Goal: Task Accomplishment & Management: Use online tool/utility

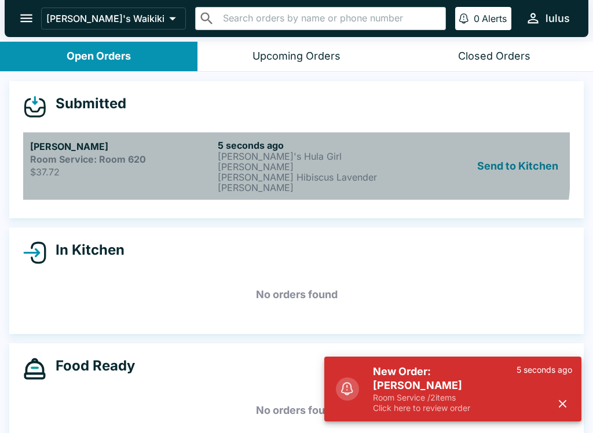
click at [93, 148] on h5 "[PERSON_NAME]" at bounding box center [121, 147] width 183 height 14
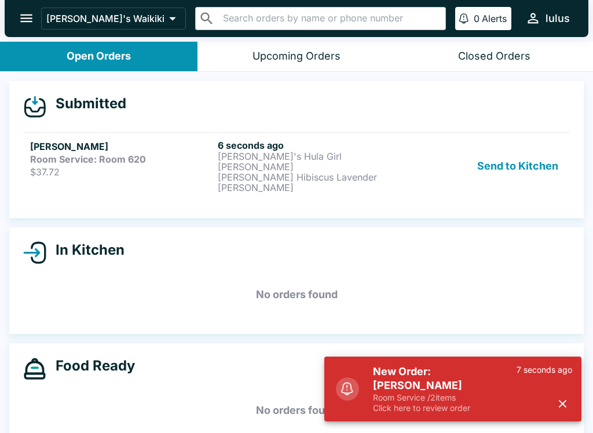
click at [423, 149] on div "Send to Kitchen" at bounding box center [484, 166] width 157 height 53
click at [565, 409] on icon "button" at bounding box center [562, 403] width 13 height 13
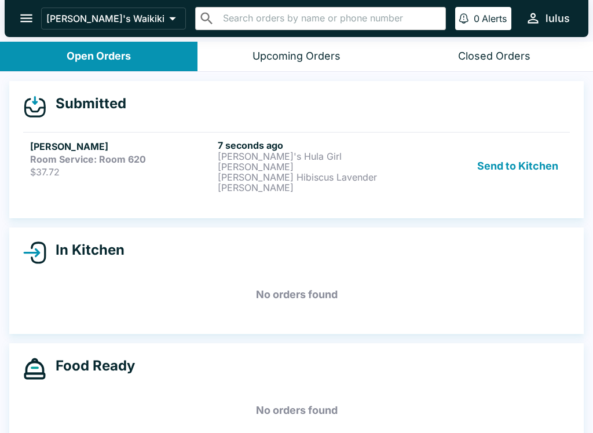
click at [510, 162] on button "Send to Kitchen" at bounding box center [517, 166] width 90 height 53
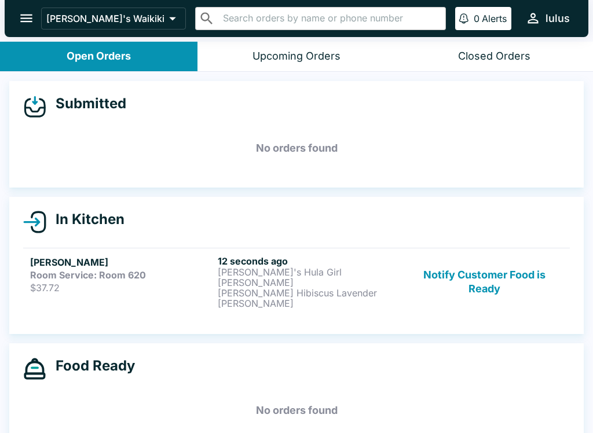
click at [332, 288] on div "12 seconds ago Lulu's Hula Girl Martini OLA Brew Hibiscus Lavender Seltzer" at bounding box center [309, 281] width 183 height 53
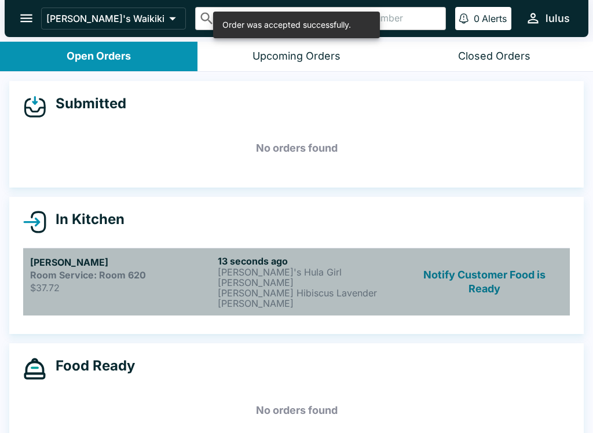
click at [85, 276] on strong "Room Service: Room 620" at bounding box center [88, 275] width 116 height 12
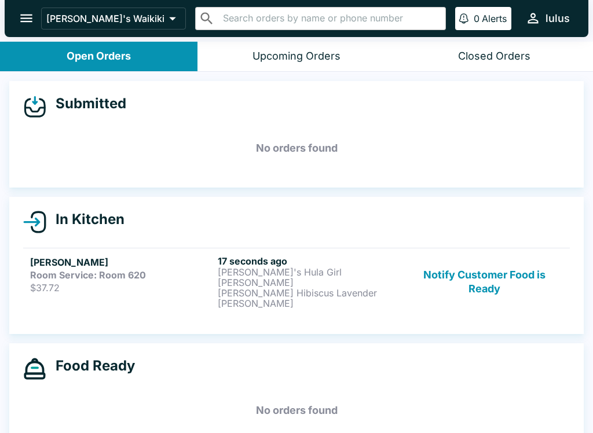
click at [80, 262] on h5 "[PERSON_NAME]" at bounding box center [121, 262] width 183 height 14
click at [217, 281] on div "Kenia Ayala M Room Service: Room 620 $37.72 20 seconds ago Lulu's Hula Girl Mar…" at bounding box center [296, 281] width 533 height 53
click at [160, 271] on div "Room Service: Room 620" at bounding box center [121, 275] width 183 height 12
click at [149, 288] on p "$37.72" at bounding box center [121, 288] width 183 height 12
click at [296, 288] on p "[PERSON_NAME] Hibiscus Lavender [PERSON_NAME]" at bounding box center [309, 298] width 183 height 21
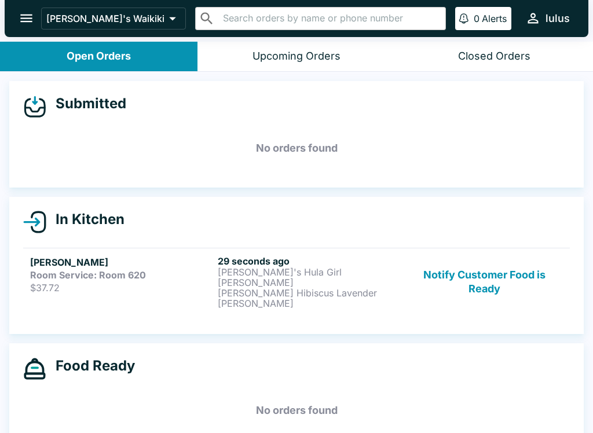
click at [209, 254] on link "Kenia Ayala M Room Service: Room 620 $37.72 29 seconds ago Lulu's Hula Girl Mar…" at bounding box center [296, 282] width 547 height 68
click at [237, 288] on p "[PERSON_NAME] Hibiscus Lavender [PERSON_NAME]" at bounding box center [309, 298] width 183 height 21
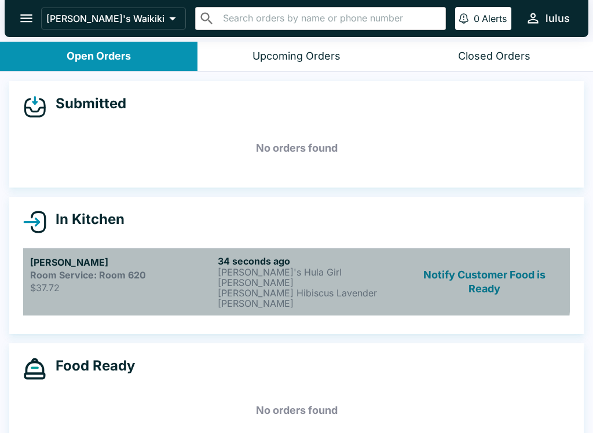
click at [46, 269] on strong "Room Service: Room 620" at bounding box center [88, 275] width 116 height 12
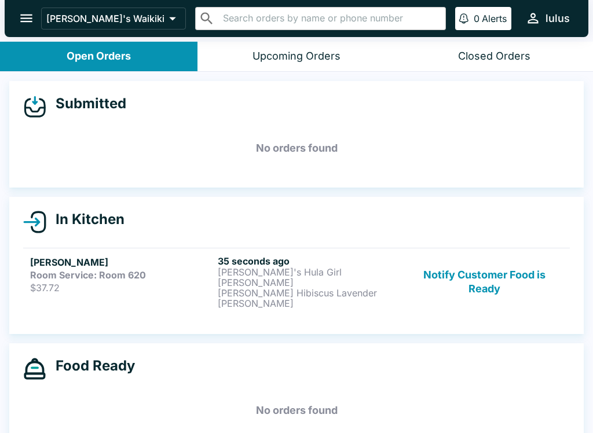
click at [135, 267] on h5 "[PERSON_NAME]" at bounding box center [121, 262] width 183 height 14
click at [100, 137] on h5 "No orders found" at bounding box center [296, 148] width 547 height 42
click at [99, 136] on h5 "No orders found" at bounding box center [296, 148] width 547 height 42
click at [102, 140] on h5 "No orders found" at bounding box center [296, 148] width 547 height 42
click at [102, 139] on h5 "No orders found" at bounding box center [296, 148] width 547 height 42
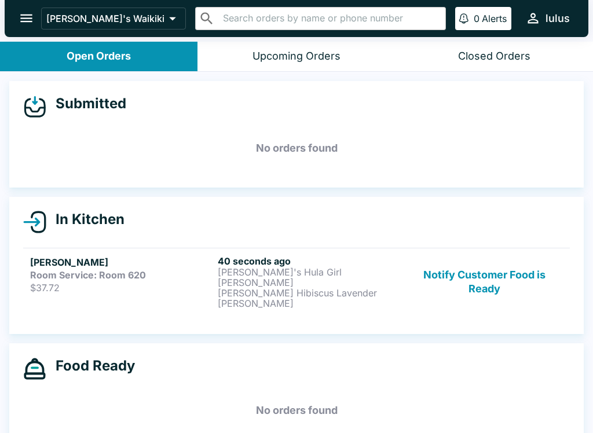
click at [101, 161] on h5 "No orders found" at bounding box center [296, 148] width 547 height 42
click at [67, 288] on p "$37.72" at bounding box center [121, 288] width 183 height 12
click at [58, 285] on p "$37.72" at bounding box center [121, 288] width 183 height 12
click at [60, 288] on p "$37.72" at bounding box center [121, 288] width 183 height 12
click at [63, 283] on p "$37.72" at bounding box center [121, 288] width 183 height 12
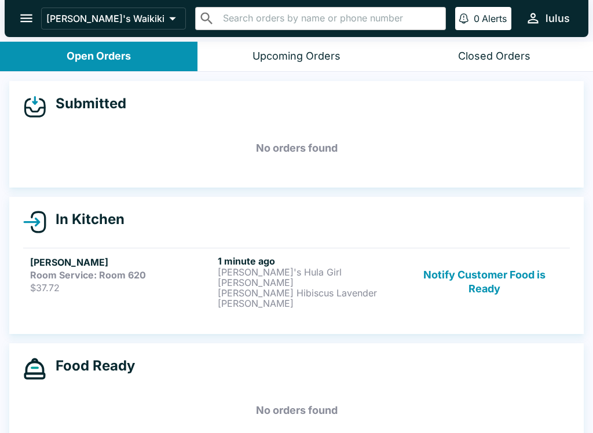
click at [67, 271] on strong "Room Service: Room 620" at bounding box center [88, 275] width 116 height 12
click at [286, 251] on link "[PERSON_NAME] M Room Service: Room 620 $37.72 1 minute ago [PERSON_NAME]'s Hula…" at bounding box center [296, 282] width 547 height 68
click at [116, 293] on link "[PERSON_NAME] M Room Service: Room 620 $37.72 1 minute ago [PERSON_NAME]'s Hula…" at bounding box center [296, 282] width 547 height 68
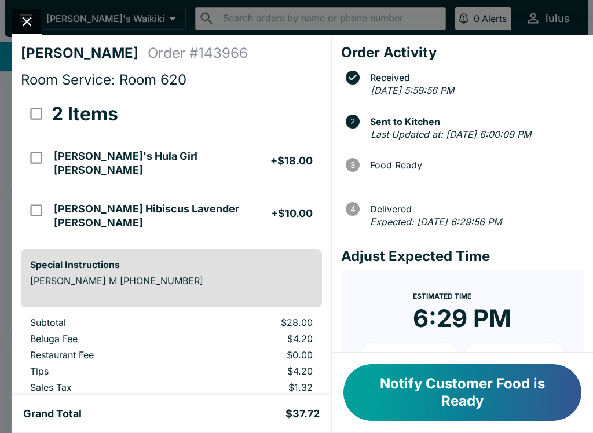
click at [105, 275] on p "[PERSON_NAME] M [PHONE_NUMBER]" at bounding box center [171, 281] width 283 height 12
click at [24, 20] on icon "Close" at bounding box center [27, 22] width 16 height 16
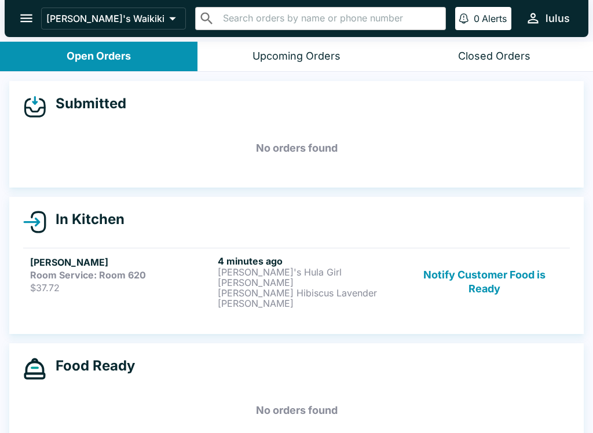
click at [57, 274] on strong "Room Service: Room 620" at bounding box center [88, 275] width 116 height 12
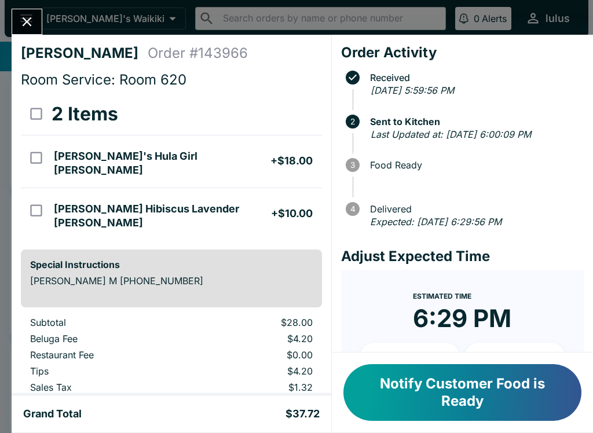
click at [400, 377] on button "Notify Customer Food is Ready" at bounding box center [462, 392] width 238 height 57
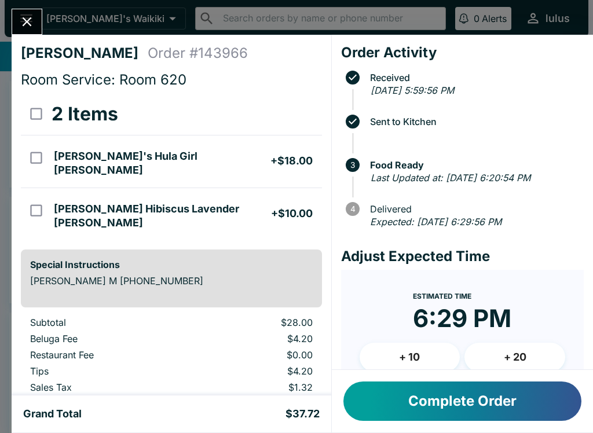
click at [421, 402] on button "Complete Order" at bounding box center [462, 401] width 238 height 39
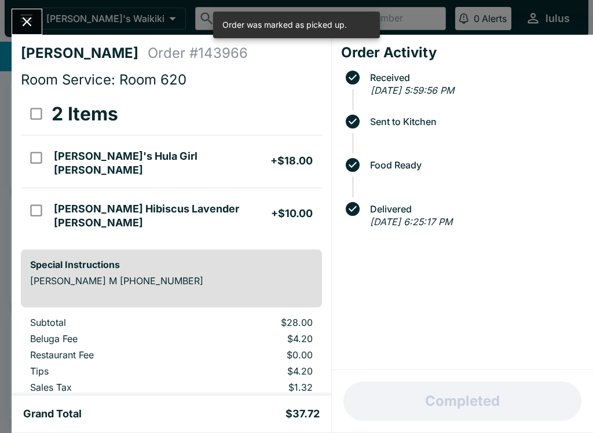
click at [16, 22] on button "Close" at bounding box center [27, 21] width 30 height 25
